Goal: Check status

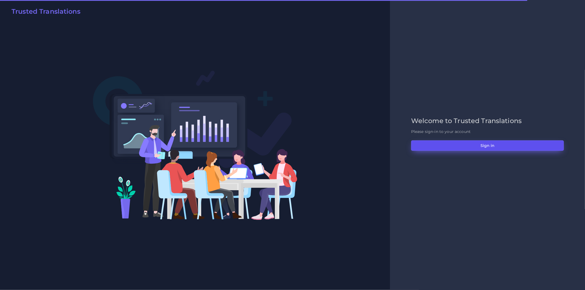
click at [449, 145] on button "Sign in" at bounding box center [487, 145] width 153 height 10
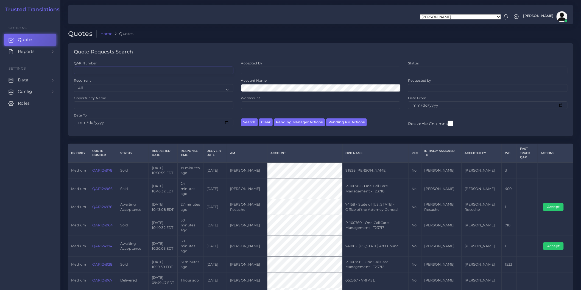
click at [174, 74] on input "QAR Number" at bounding box center [153, 71] width 159 height 8
paste input "123851"
type input "123851"
click at [241, 119] on button "Search" at bounding box center [249, 123] width 17 height 8
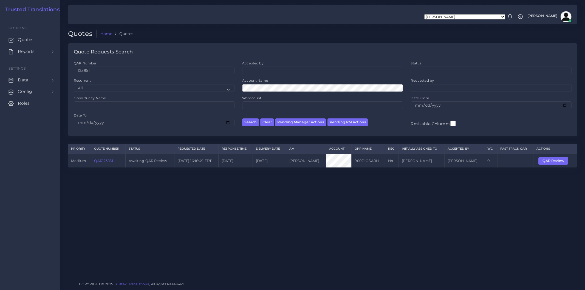
click at [108, 162] on link "QAR123851" at bounding box center [103, 161] width 19 height 4
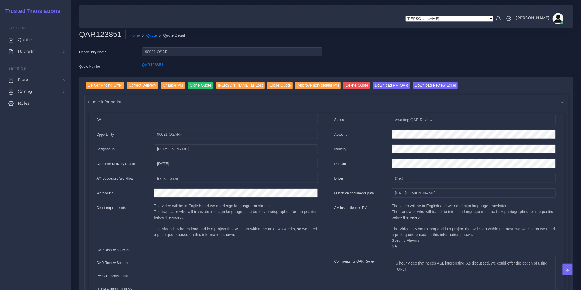
drag, startPoint x: 399, startPoint y: 55, endPoint x: 363, endPoint y: 47, distance: 37.0
click at [363, 47] on div at bounding box center [326, 47] width 502 height 0
click at [391, 54] on div "Opportunity Name 90021 OSARH Quote Number QAR123851" at bounding box center [326, 61] width 502 height 29
click at [448, 116] on input "Awaiting QAR Review" at bounding box center [474, 119] width 164 height 9
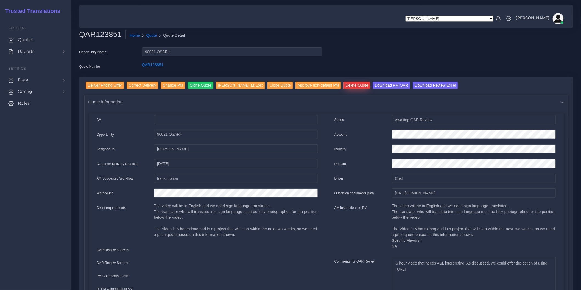
click at [343, 86] on input "Delete Quote" at bounding box center [356, 85] width 27 height 7
